Goal: Find specific page/section: Find specific page/section

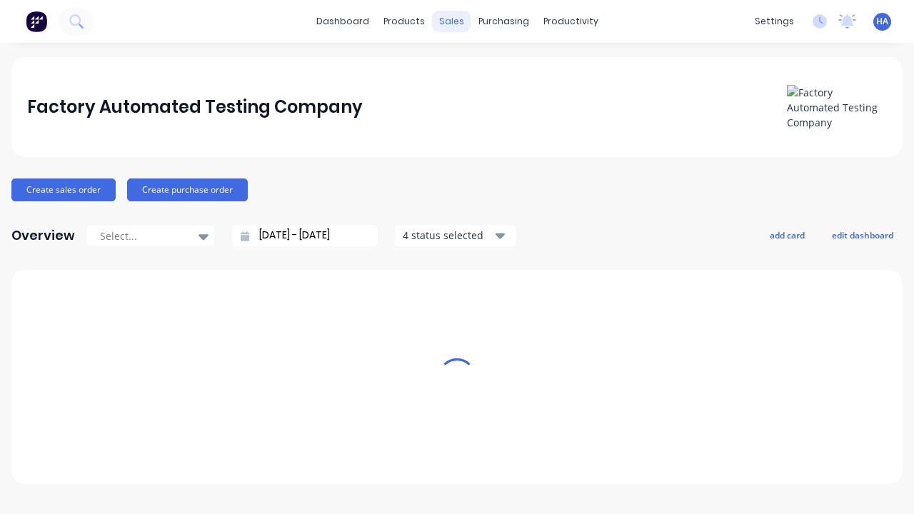
click at [451, 21] on div "sales" at bounding box center [451, 21] width 39 height 21
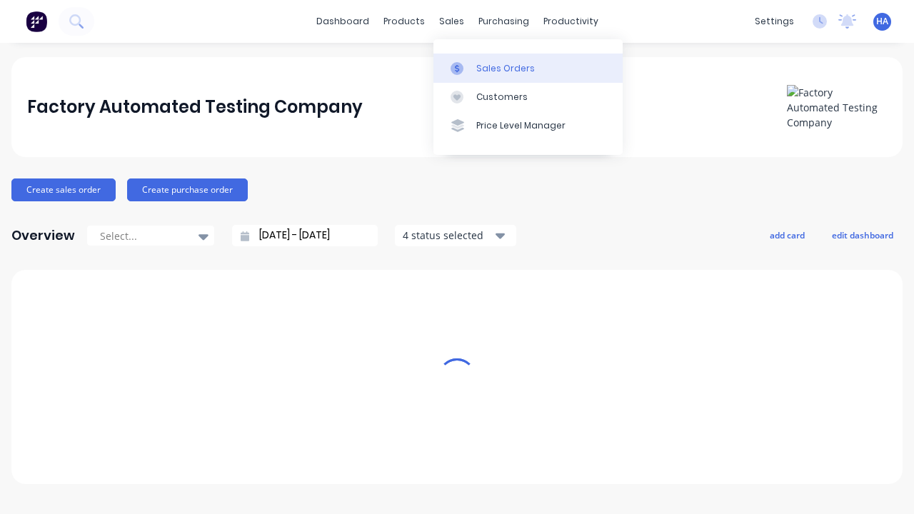
click at [528, 68] on link "Sales Orders" at bounding box center [528, 68] width 189 height 29
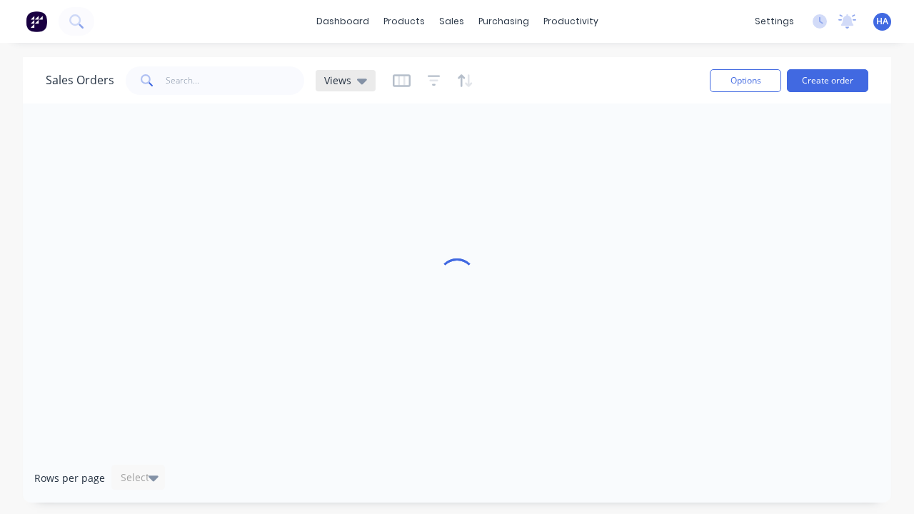
click at [360, 81] on icon at bounding box center [362, 82] width 10 height 6
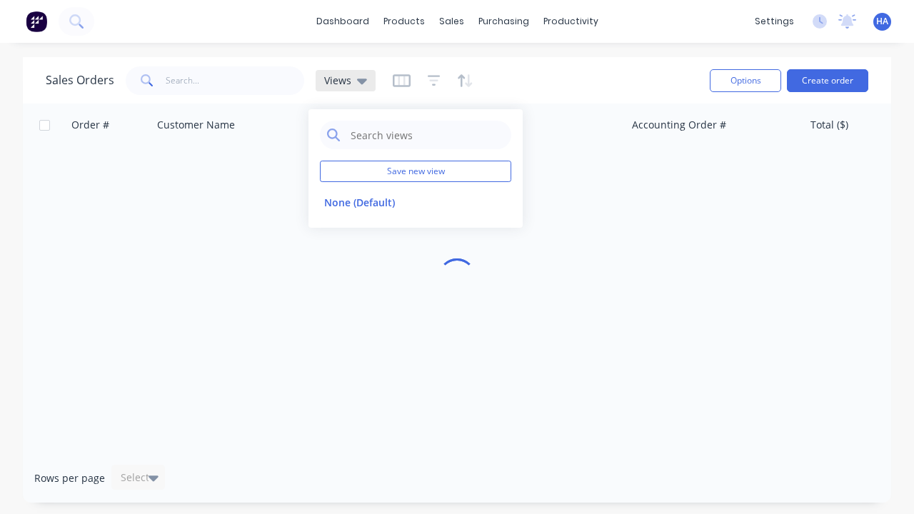
click at [360, 81] on icon at bounding box center [362, 82] width 10 height 6
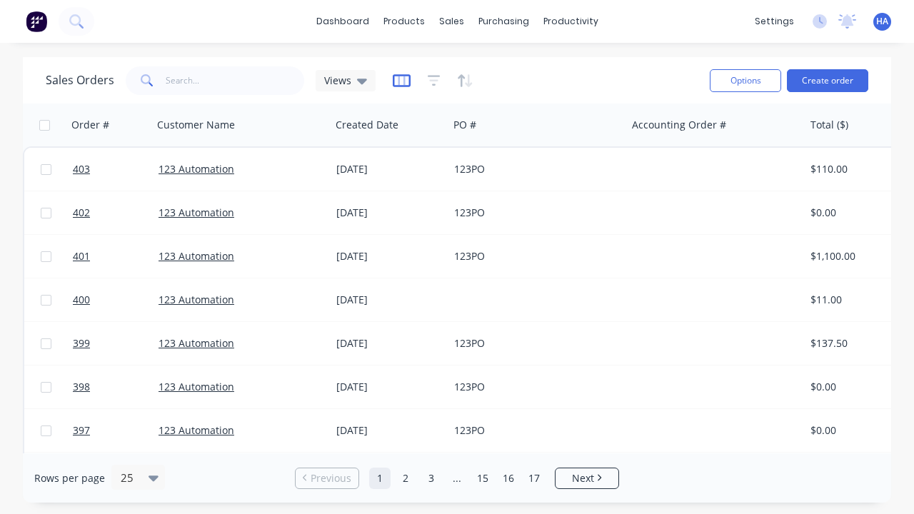
click at [399, 80] on icon "button" at bounding box center [402, 81] width 18 height 14
